Goal: Information Seeking & Learning: Learn about a topic

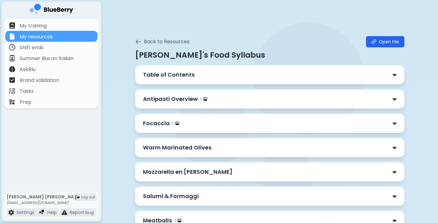
click at [191, 98] on p "Antipasti Overview" at bounding box center [170, 99] width 55 height 9
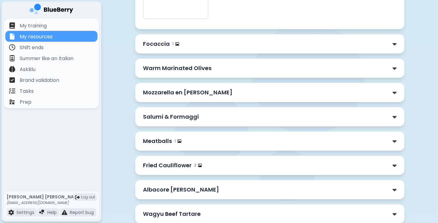
scroll to position [214, 0]
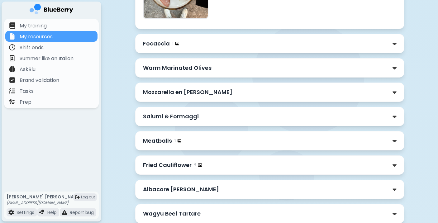
click at [280, 45] on div "Focaccia 1" at bounding box center [269, 43] width 253 height 9
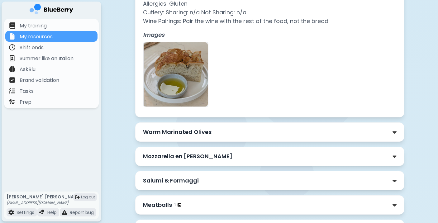
scroll to position [389, 0]
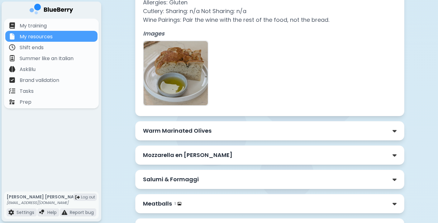
click at [237, 131] on div "Warm Marinated Olives" at bounding box center [269, 130] width 253 height 9
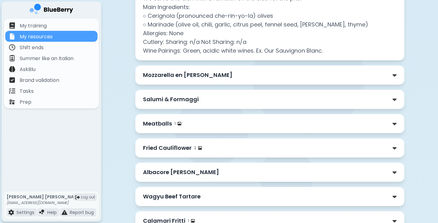
scroll to position [588, 0]
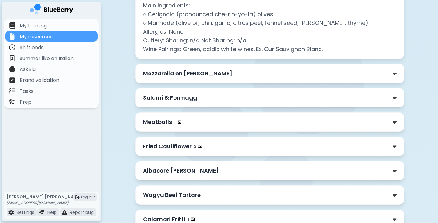
click at [274, 124] on div "Meatballs 1" at bounding box center [269, 122] width 253 height 9
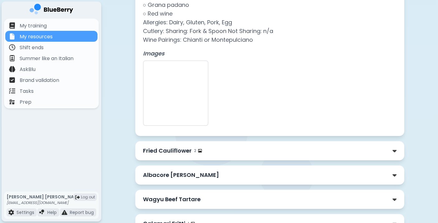
scroll to position [832, 0]
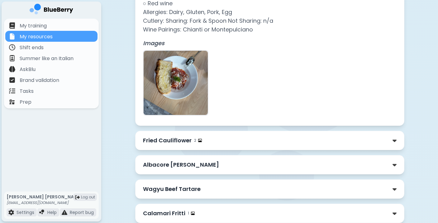
click at [246, 139] on div "Fried Cauliflower 2" at bounding box center [269, 140] width 253 height 9
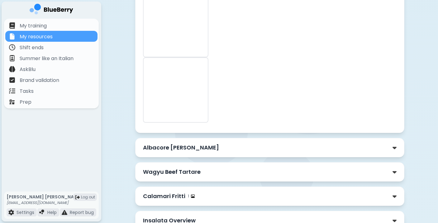
scroll to position [1127, 0]
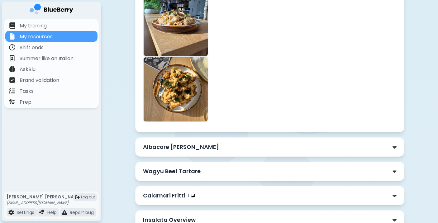
click at [291, 149] on div "Albacore [PERSON_NAME]" at bounding box center [269, 147] width 253 height 9
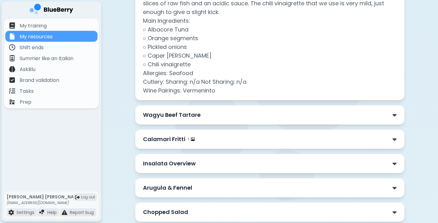
scroll to position [1328, 0]
click at [203, 115] on div "Wagyu Beef Tartare" at bounding box center [269, 114] width 253 height 9
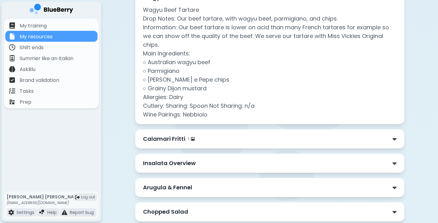
scroll to position [1445, 0]
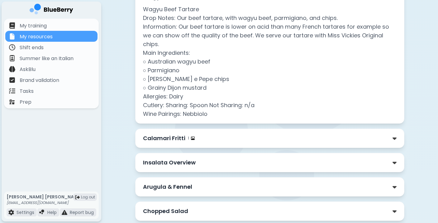
click at [250, 140] on div "Calamari Fritti 1" at bounding box center [269, 138] width 253 height 9
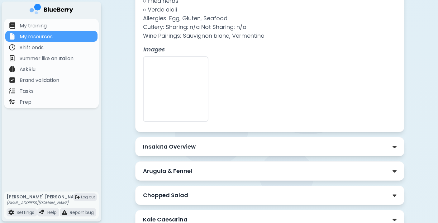
scroll to position [1666, 0]
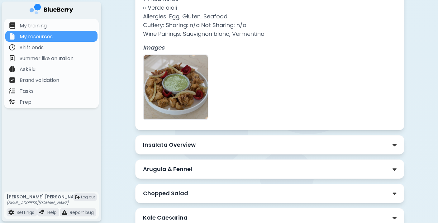
click at [229, 146] on div "Insalata Overview" at bounding box center [269, 144] width 253 height 9
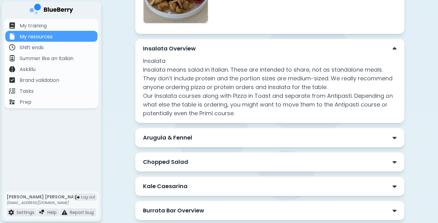
scroll to position [1765, 0]
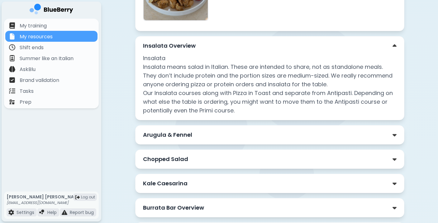
click at [217, 136] on div "Arugula & Fennel" at bounding box center [269, 134] width 253 height 9
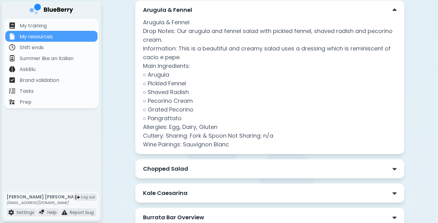
scroll to position [1892, 0]
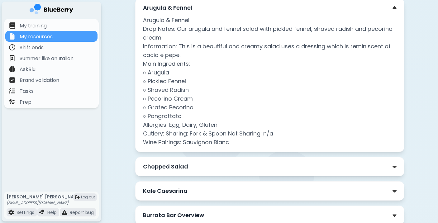
click at [277, 170] on div "Chopped Salad" at bounding box center [269, 166] width 253 height 9
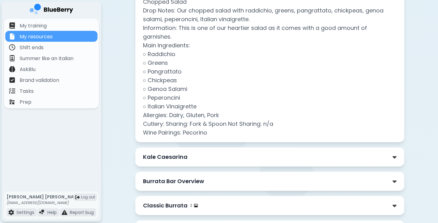
scroll to position [2070, 0]
click at [219, 152] on div "Kale Caesarina" at bounding box center [269, 156] width 253 height 9
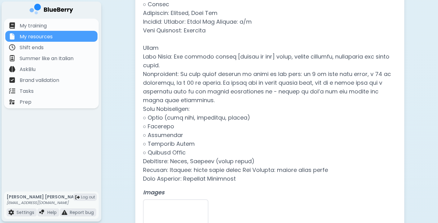
scroll to position [3994, 0]
